Goal: Transaction & Acquisition: Obtain resource

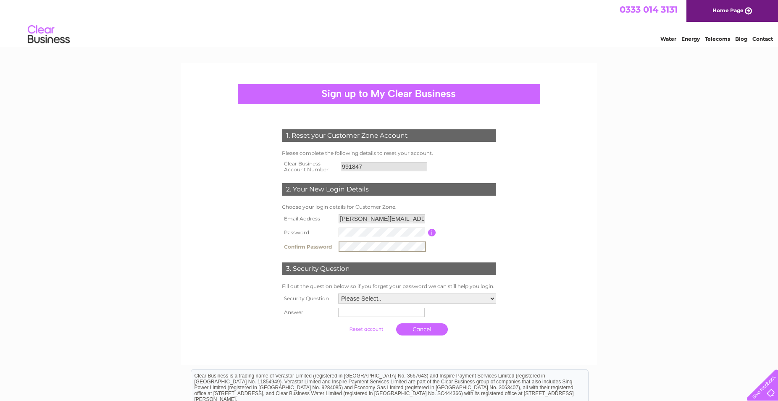
click at [343, 310] on input "text" at bounding box center [381, 312] width 87 height 9
click at [338, 293] on select "Please Select.. In what town or city was your first job? In what town or city d…" at bounding box center [417, 298] width 158 height 10
select select "5"
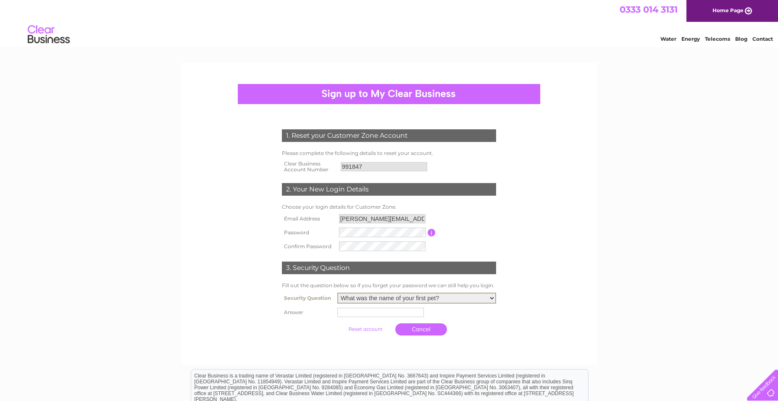
click option "What was the name of your first pet?" at bounding box center [0, 0] width 0 height 0
click at [349, 312] on input "text" at bounding box center [381, 312] width 87 height 10
type input "tarzan"
click at [409, 328] on link "Cancel" at bounding box center [422, 329] width 52 height 12
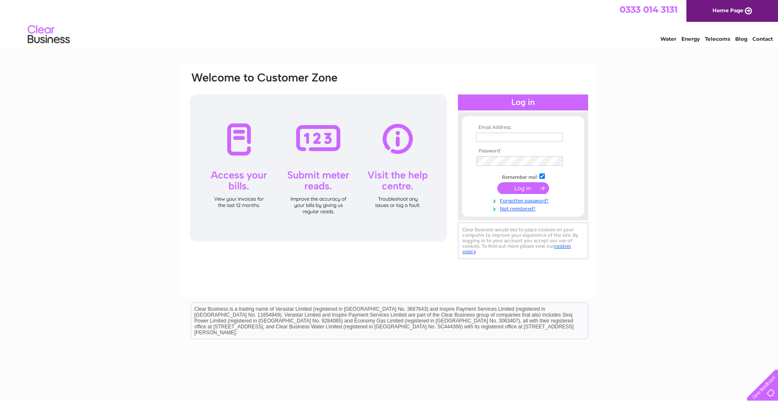
drag, startPoint x: 486, startPoint y: 143, endPoint x: 485, endPoint y: 137, distance: 6.4
click at [485, 139] on td at bounding box center [522, 137] width 97 height 13
click at [488, 139] on input "text" at bounding box center [519, 137] width 87 height 9
type input "[PERSON_NAME][EMAIL_ADDRESS][DOMAIN_NAME]"
click at [520, 191] on input "submit" at bounding box center [523, 188] width 52 height 12
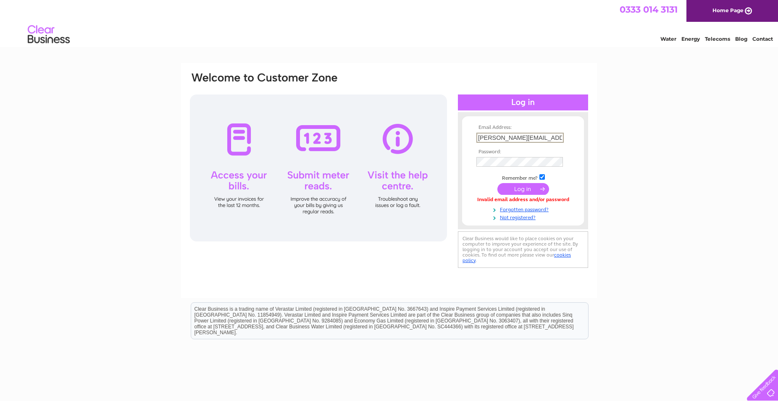
click at [546, 142] on input "tanya@plentydeli.com" at bounding box center [519, 138] width 87 height 10
click at [523, 136] on input "tanya@plentydeli.com" at bounding box center [519, 138] width 87 height 10
click at [523, 136] on input "[PERSON_NAME][EMAIL_ADDRESS][DOMAIN_NAME]" at bounding box center [519, 138] width 87 height 10
type input "Tanya@plentydeli.com"
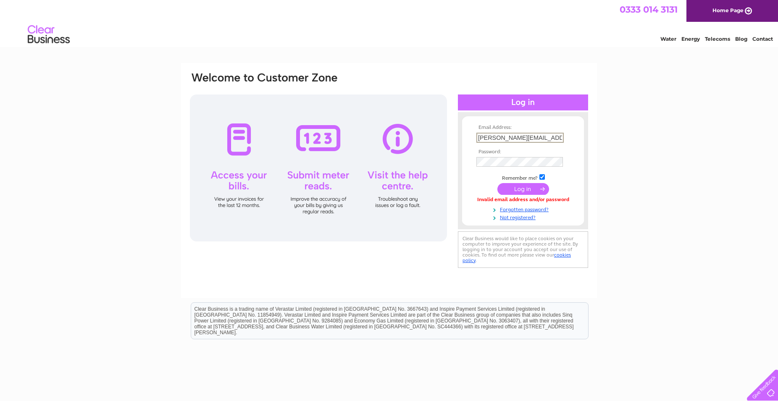
click at [516, 192] on input "submit" at bounding box center [523, 189] width 52 height 12
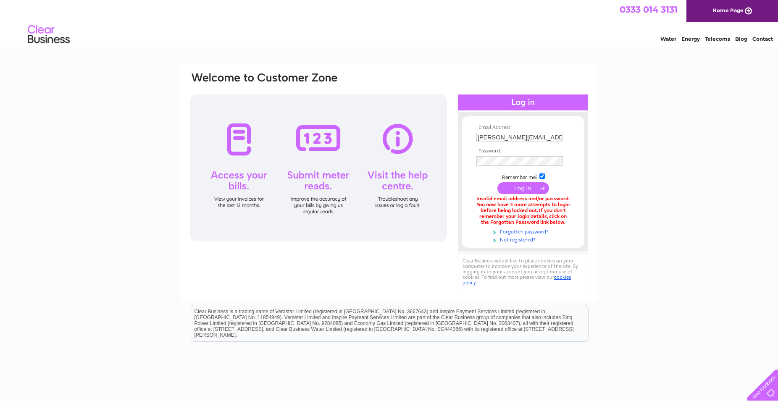
click at [530, 232] on link "Forgotten password?" at bounding box center [523, 231] width 95 height 8
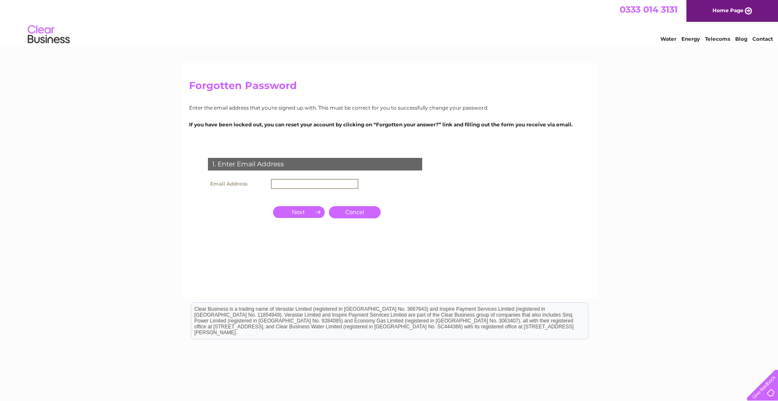
click at [280, 184] on input "text" at bounding box center [314, 184] width 87 height 10
type input "[PERSON_NAME][EMAIL_ADDRESS][DOMAIN_NAME]"
click at [294, 213] on input "button" at bounding box center [299, 212] width 52 height 12
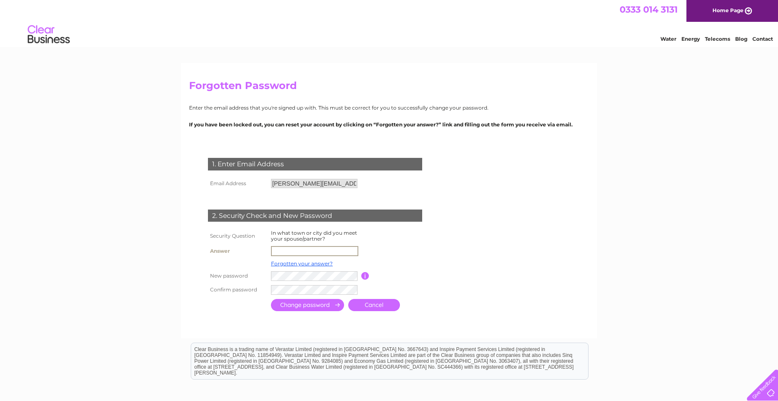
click at [286, 249] on input "text" at bounding box center [314, 251] width 87 height 10
type input "[GEOGRAPHIC_DATA]"
click at [306, 306] on input "submit" at bounding box center [307, 304] width 73 height 12
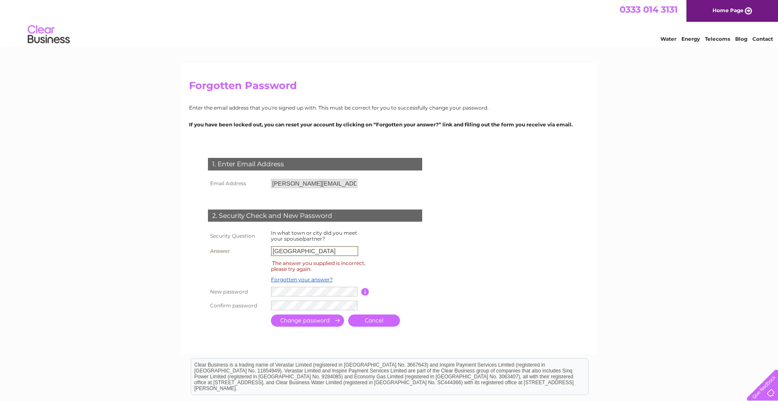
click at [305, 255] on input "London" at bounding box center [314, 251] width 87 height 10
drag, startPoint x: 293, startPoint y: 250, endPoint x: 231, endPoint y: 260, distance: 62.1
click at [271, 256] on input "London" at bounding box center [314, 251] width 87 height 10
type input "london"
click at [298, 320] on input "submit" at bounding box center [307, 321] width 73 height 12
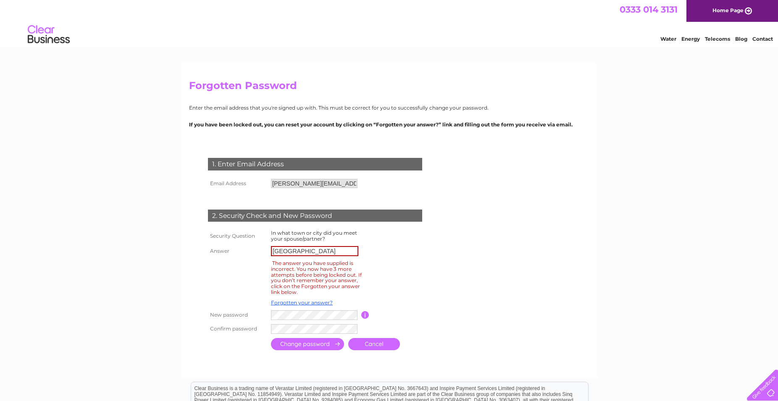
click at [367, 346] on link "Cancel" at bounding box center [374, 344] width 52 height 12
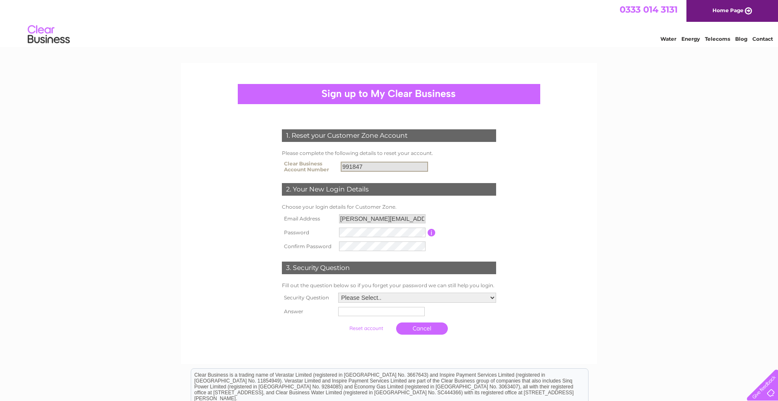
click at [367, 168] on input "991847" at bounding box center [384, 167] width 87 height 10
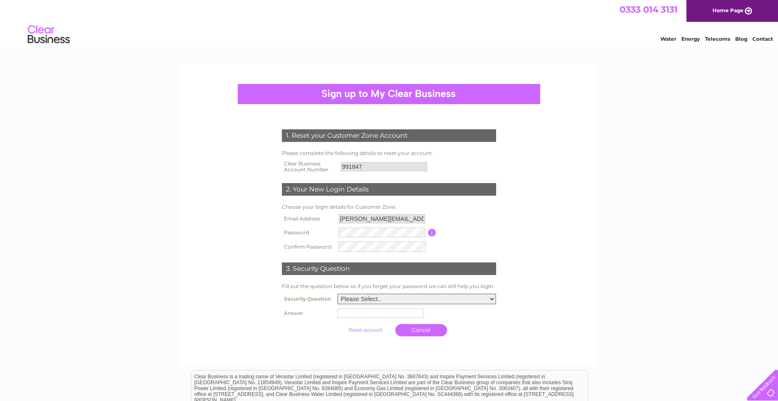
click at [337, 294] on select "Please Select.. In what town or city was your first job? In what town or city d…" at bounding box center [416, 299] width 159 height 11
select select "2"
click option "In what town or city did you meet your spouse/partner?" at bounding box center [0, 0] width 0 height 0
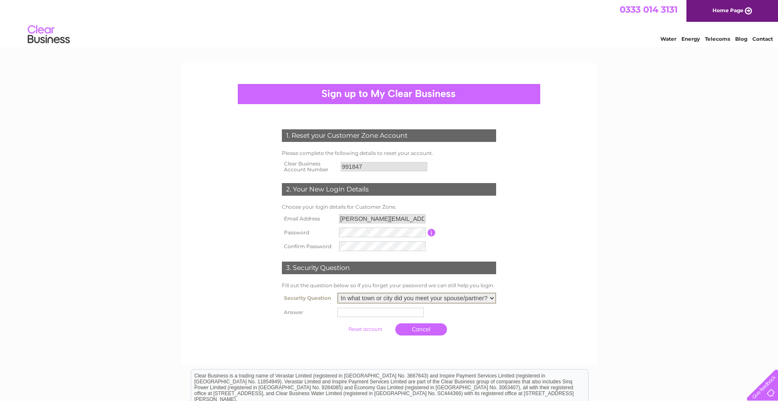
click at [357, 317] on input "text" at bounding box center [380, 312] width 87 height 9
type input "london"
click at [362, 327] on input "submit" at bounding box center [366, 329] width 52 height 12
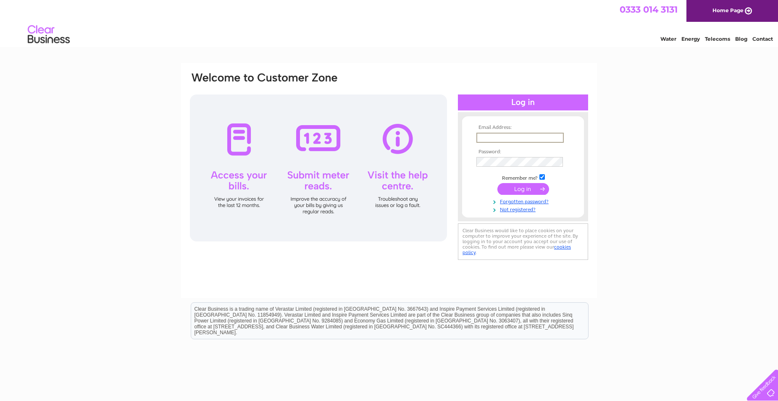
click at [531, 140] on input "text" at bounding box center [519, 138] width 87 height 10
type input "[PERSON_NAME][EMAIL_ADDRESS][DOMAIN_NAME]"
click at [497, 183] on input "submit" at bounding box center [523, 189] width 52 height 12
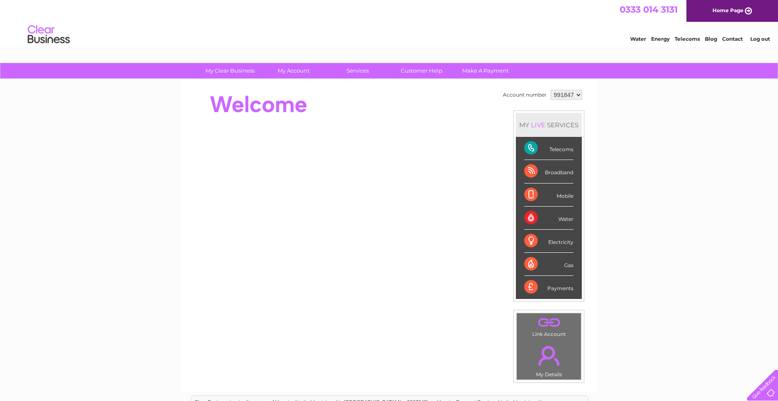
click at [551, 90] on select "991847" at bounding box center [567, 95] width 32 height 10
click option "991847" at bounding box center [0, 0] width 0 height 0
click at [551, 90] on select "991847" at bounding box center [567, 95] width 32 height 10
click at [543, 356] on link "." at bounding box center [549, 355] width 60 height 29
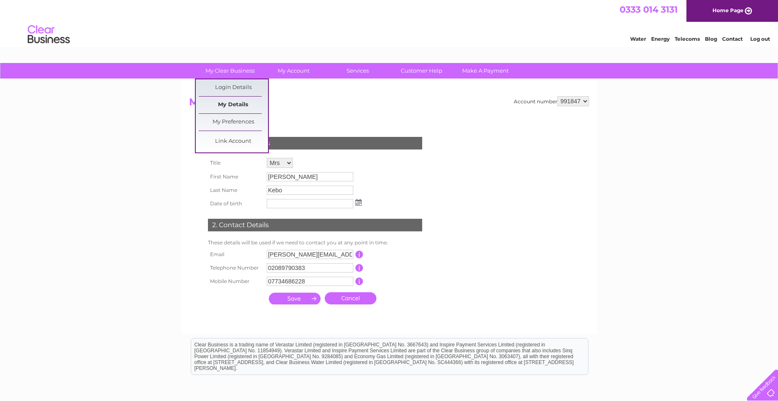
click at [241, 109] on link "My Details" at bounding box center [233, 105] width 69 height 17
click at [249, 77] on link "My Clear Business" at bounding box center [229, 71] width 69 height 16
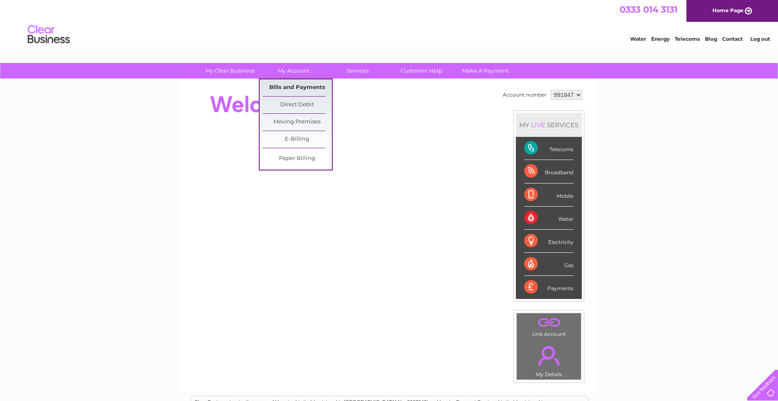
click at [296, 87] on link "Bills and Payments" at bounding box center [297, 87] width 69 height 17
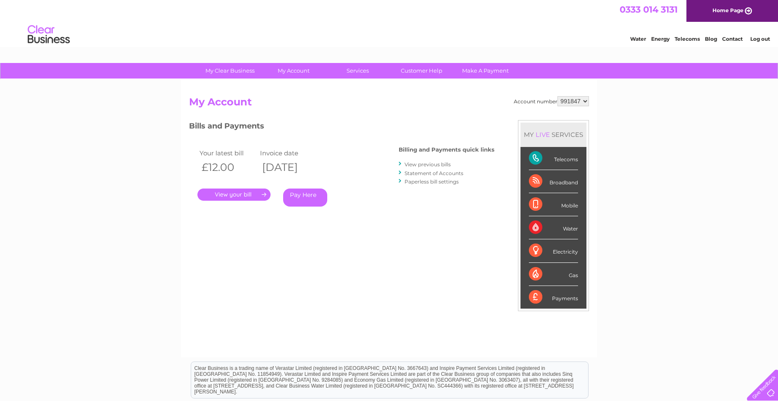
click at [446, 173] on link "Statement of Accounts" at bounding box center [433, 173] width 59 height 6
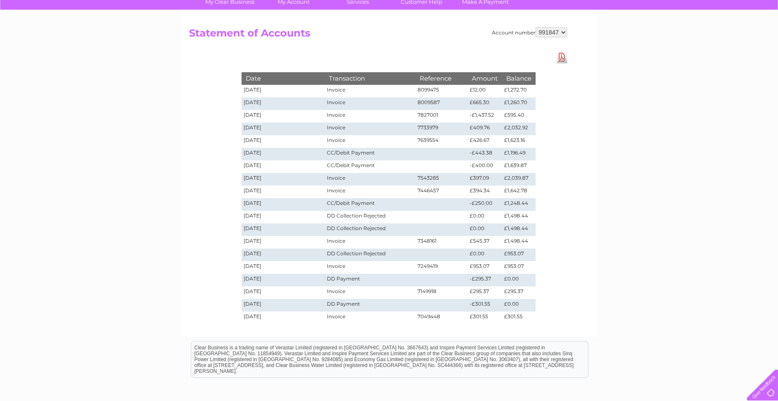
scroll to position [68, 0]
